Goal: Task Accomplishment & Management: Use online tool/utility

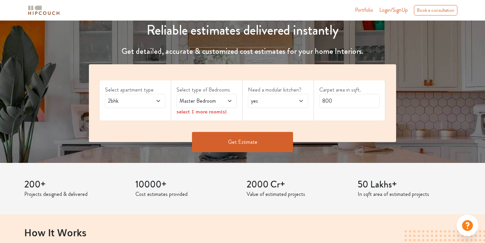
scroll to position [91, 0]
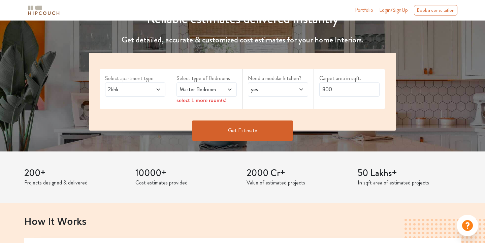
click at [229, 89] on icon at bounding box center [229, 89] width 5 height 5
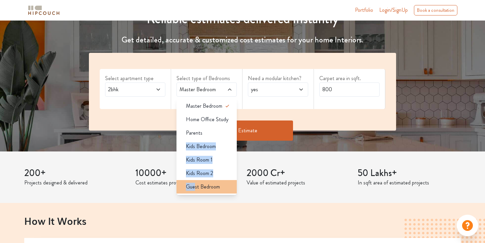
drag, startPoint x: 203, startPoint y: 136, endPoint x: 195, endPoint y: 190, distance: 54.5
click at [195, 190] on ul "Master Bedroom Home Office Study Parents Kids Bedroom Kids Room 1 Kids Room 2 G…" at bounding box center [207, 146] width 60 height 97
click at [195, 190] on span "Guest Bedroom" at bounding box center [203, 187] width 34 height 8
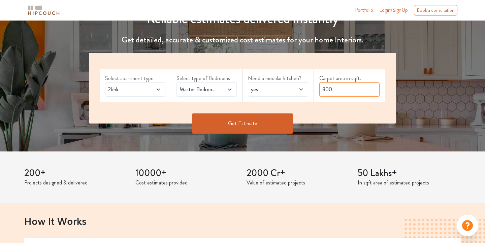
click at [343, 90] on input "800" at bounding box center [349, 90] width 60 height 14
drag, startPoint x: 343, startPoint y: 90, endPoint x: 319, endPoint y: 89, distance: 24.3
click at [319, 89] on div "Carpet area in sqft. 800" at bounding box center [349, 85] width 71 height 33
type input "600"
click at [259, 123] on button "Get Estimate" at bounding box center [242, 124] width 101 height 20
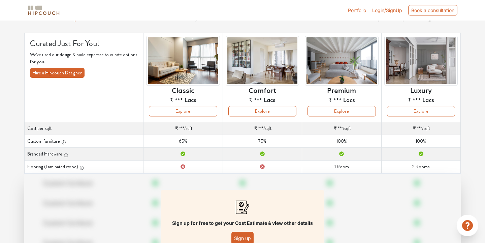
scroll to position [36, 0]
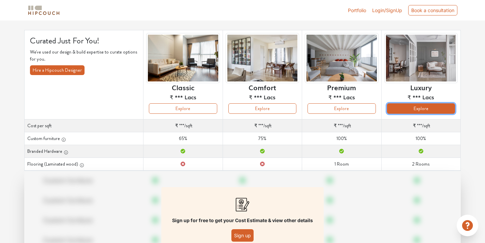
click at [406, 109] on button "Explore" at bounding box center [421, 108] width 68 height 10
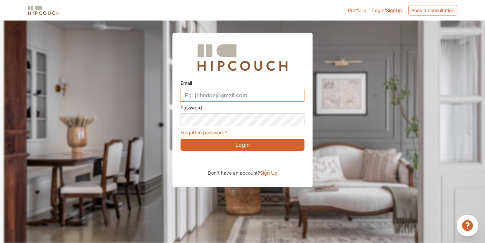
click at [220, 91] on input "Email" at bounding box center [243, 95] width 124 height 13
type input "abhinandanchaudhury.ux@gmail.com"
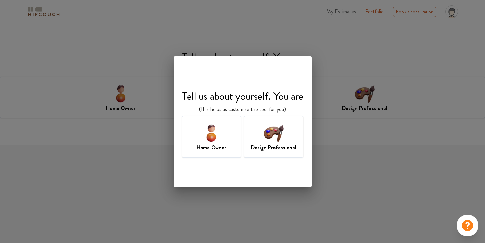
click at [219, 144] on h7 "Home Owner" at bounding box center [211, 148] width 29 height 8
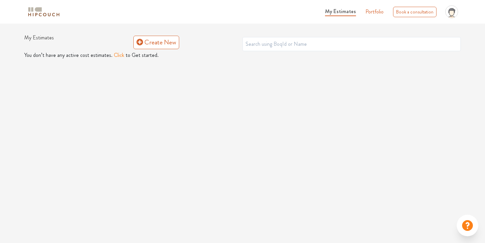
click at [116, 56] on button "Click" at bounding box center [119, 55] width 10 height 8
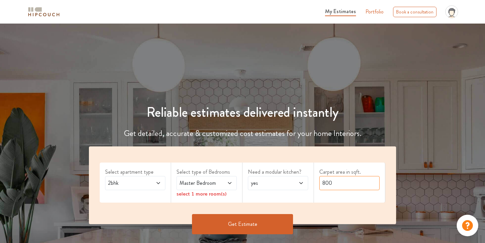
drag, startPoint x: 334, startPoint y: 183, endPoint x: 308, endPoint y: 182, distance: 25.6
click at [308, 182] on div "Select apartment type 2bhk Select type of Bedrooms Master Bedroom select 1 more…" at bounding box center [242, 186] width 307 height 78
type input "600"
click at [231, 183] on icon at bounding box center [229, 183] width 3 height 2
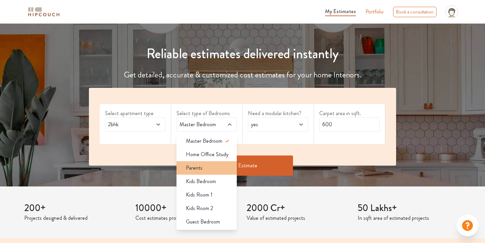
scroll to position [61, 0]
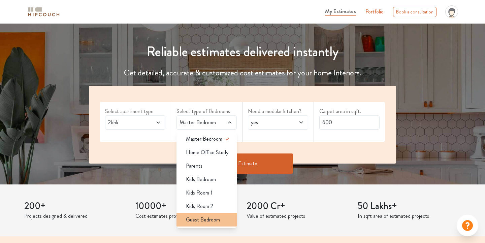
click at [205, 221] on span "Guest Bedroom" at bounding box center [203, 220] width 34 height 8
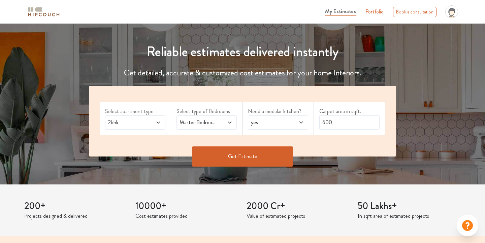
click at [226, 155] on button "Get Estimate" at bounding box center [242, 157] width 101 height 20
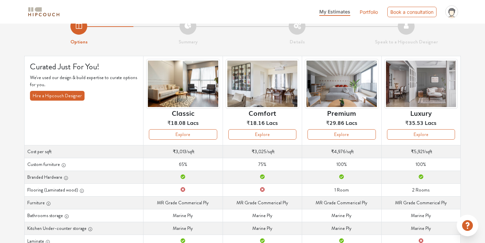
scroll to position [4, 0]
